Goal: Transaction & Acquisition: Obtain resource

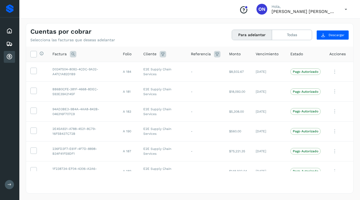
click at [252, 34] on button "Para adelantar" at bounding box center [252, 35] width 40 height 10
click at [34, 54] on icon at bounding box center [34, 54] width 6 height 6
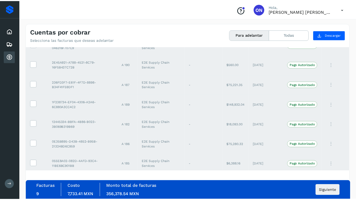
scroll to position [69, 0]
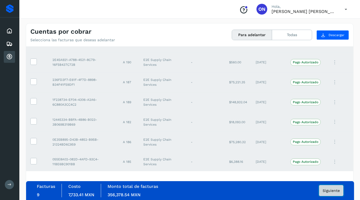
click at [327, 193] on button "Siguiente" at bounding box center [331, 190] width 24 height 11
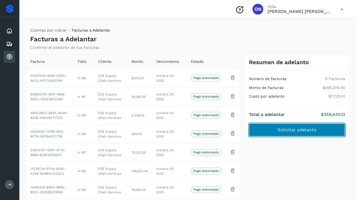
click at [285, 131] on span "Solicitar adelanto" at bounding box center [297, 130] width 39 height 6
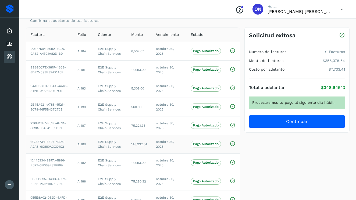
scroll to position [48, 0]
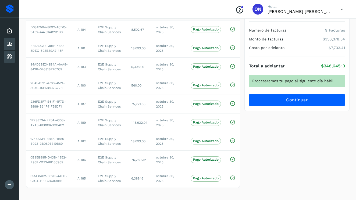
click at [5, 44] on div "Embarques" at bounding box center [9, 44] width 11 height 12
